Goal: Task Accomplishment & Management: Manage account settings

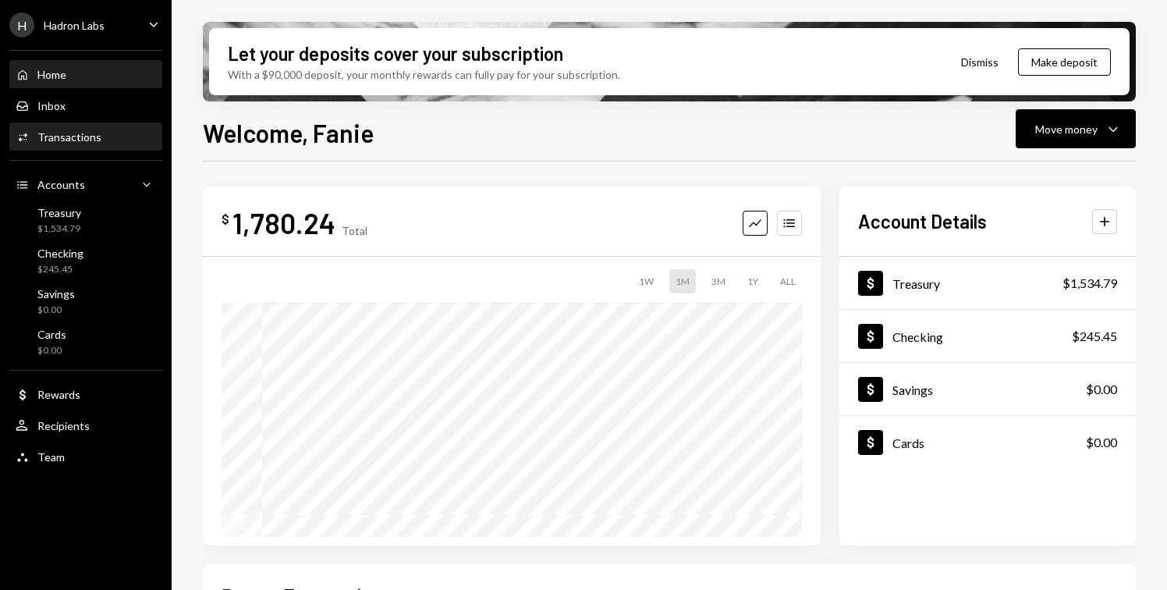
click at [88, 143] on div "Transactions" at bounding box center [69, 136] width 64 height 13
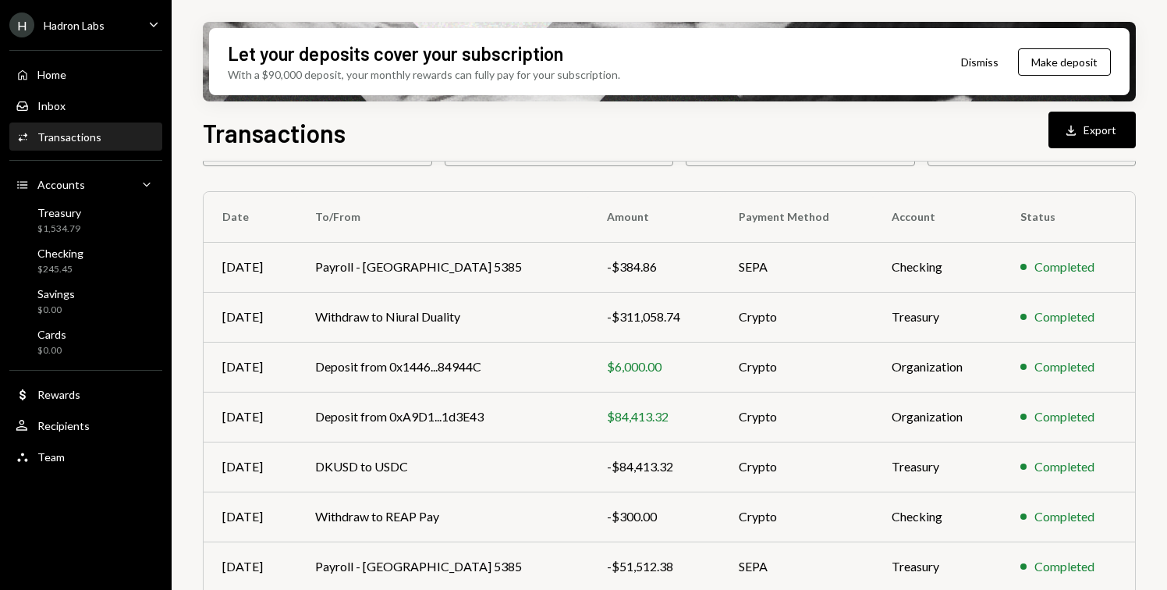
scroll to position [299, 0]
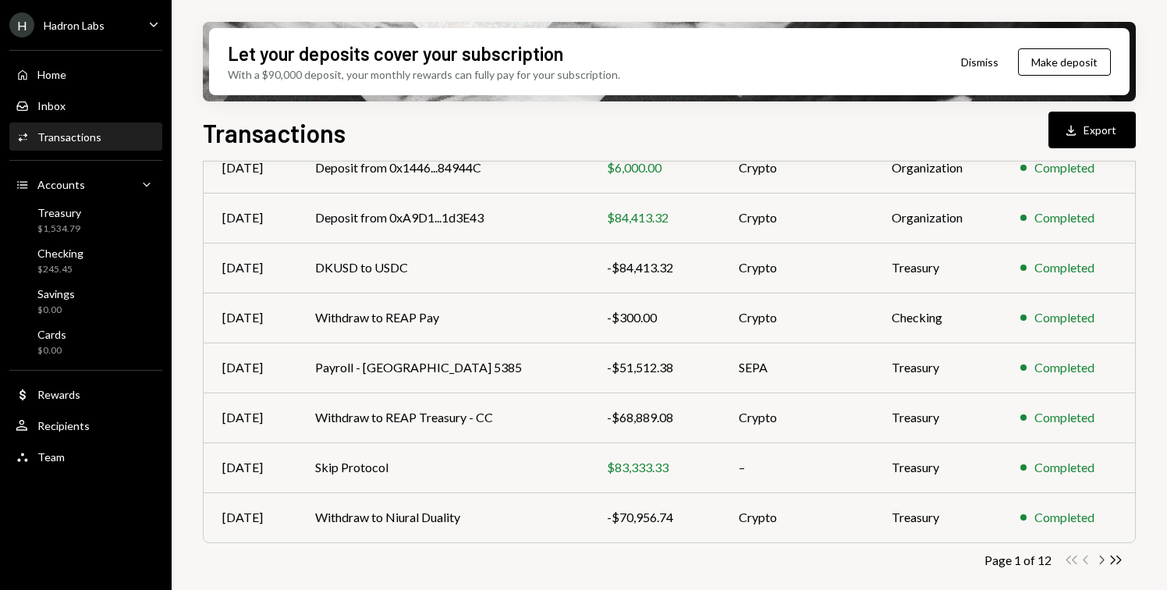
click at [1100, 558] on icon "Chevron Right" at bounding box center [1101, 559] width 15 height 15
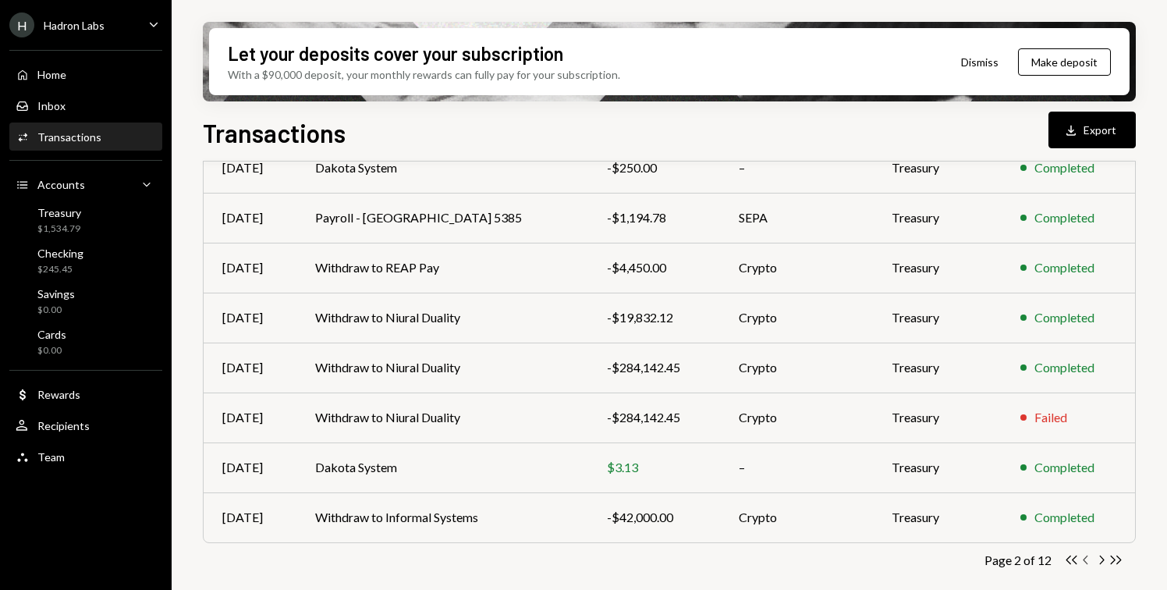
click at [1084, 560] on icon "button" at bounding box center [1085, 559] width 5 height 9
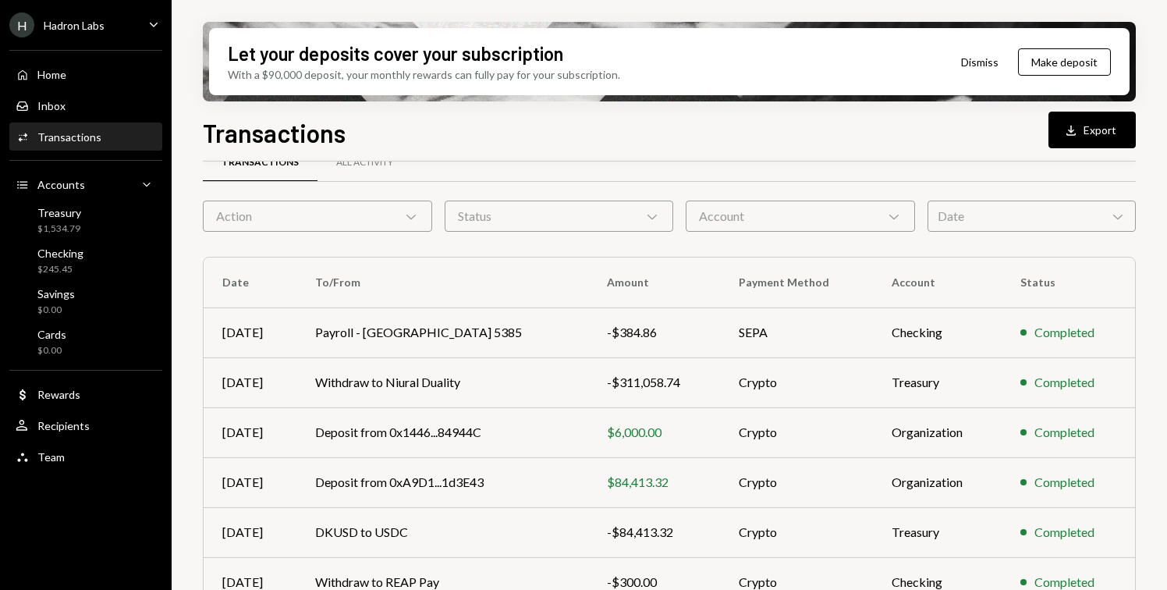
scroll to position [37, 0]
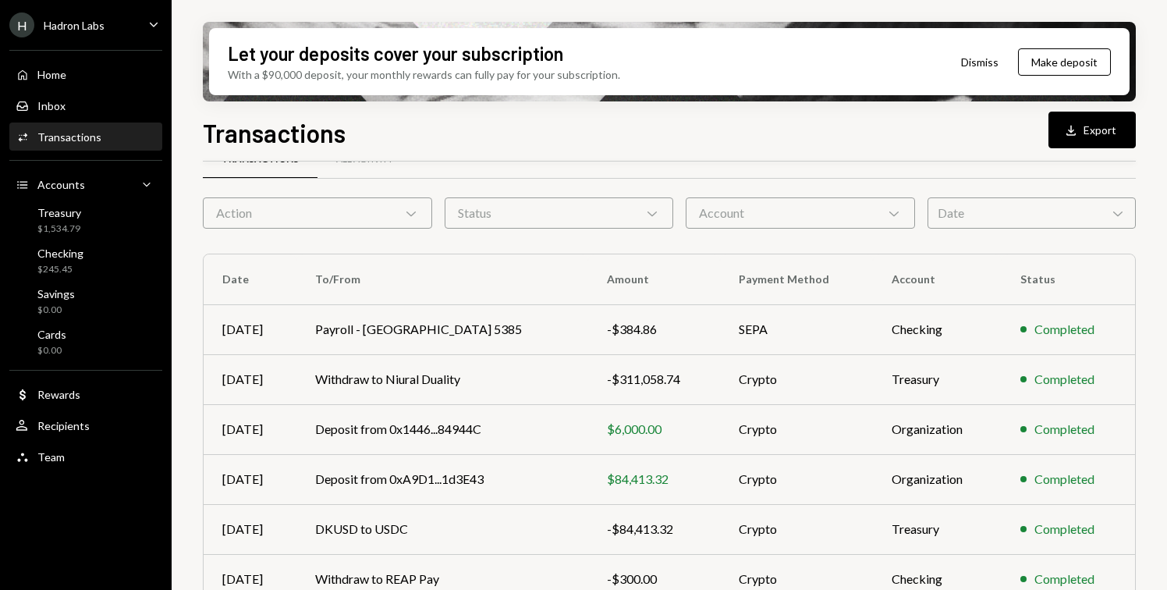
click at [90, 23] on div "Hadron Labs" at bounding box center [74, 25] width 61 height 13
